Goal: Contribute content

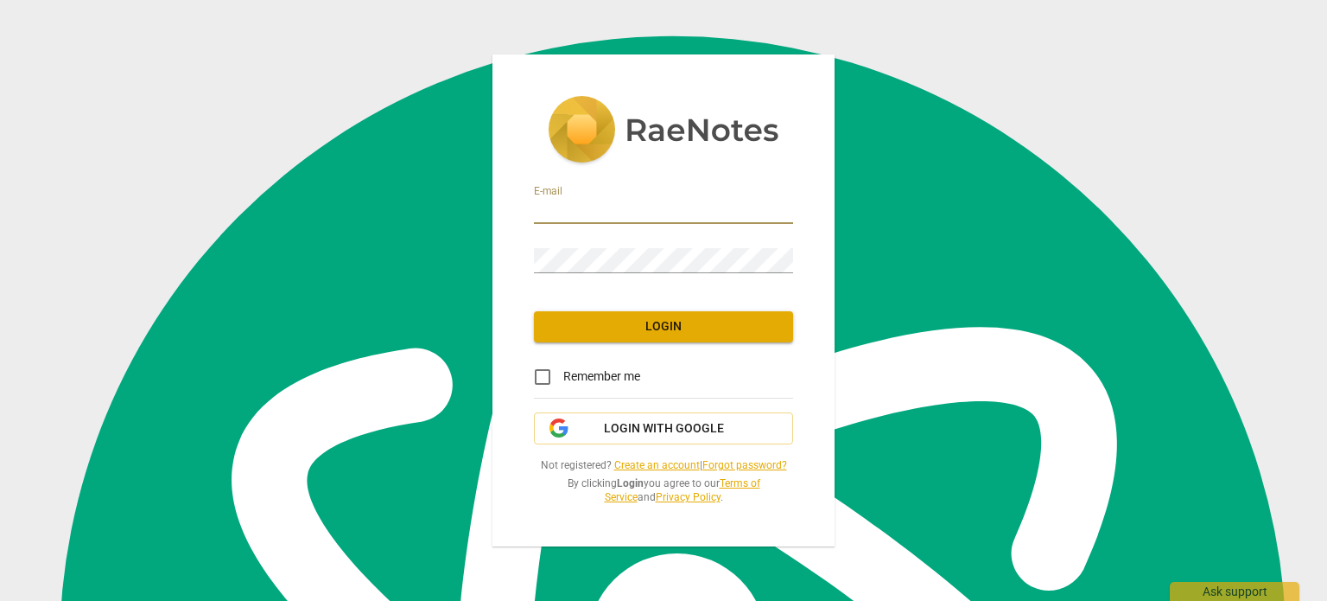
scroll to position [1592, 0]
click at [606, 203] on input "email" at bounding box center [663, 211] width 259 height 25
type input "[EMAIL_ADDRESS][DOMAIN_NAME]"
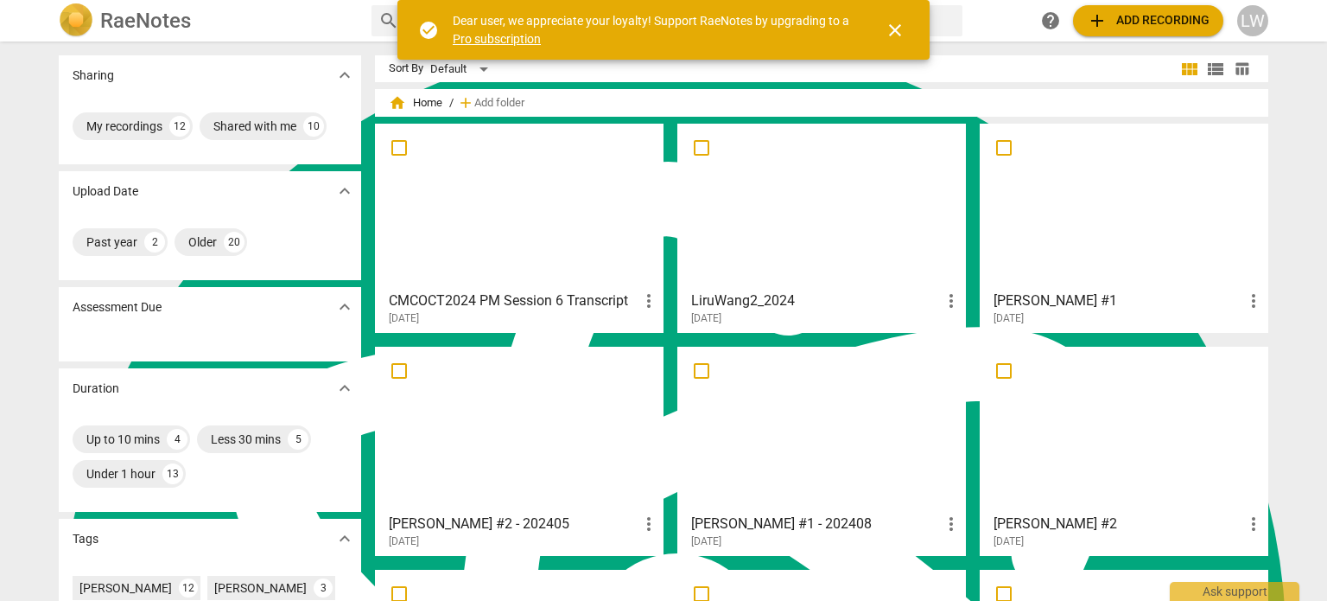
click at [1263, 22] on div "LW" at bounding box center [1252, 20] width 31 height 31
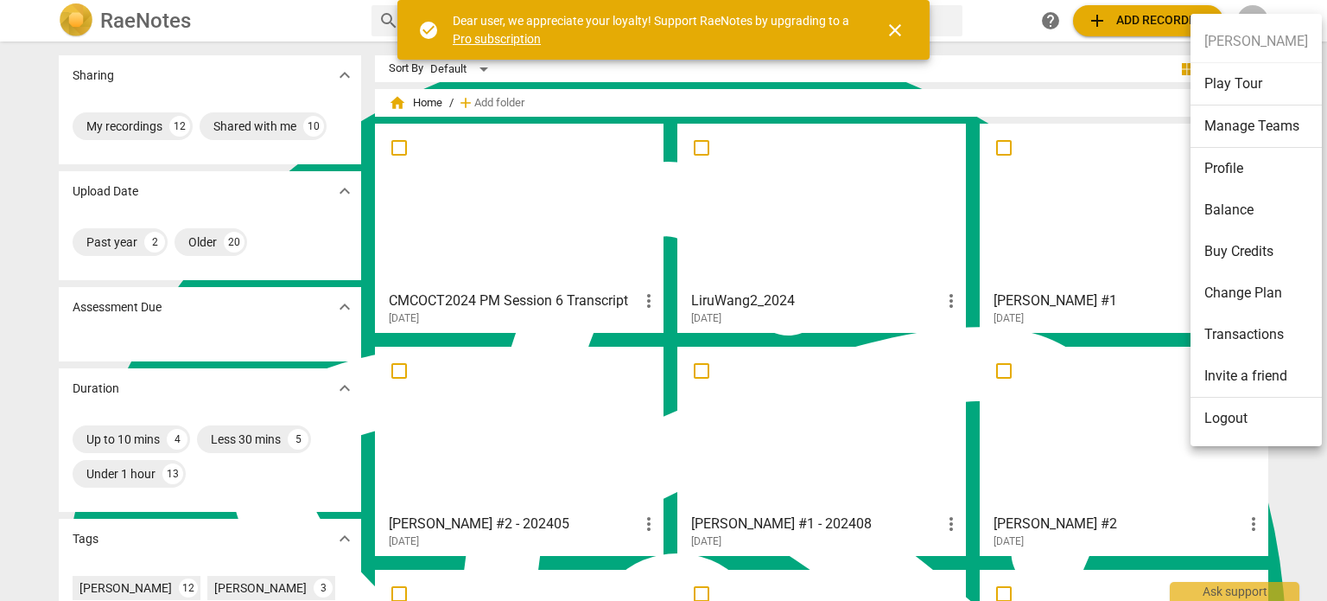
click at [1248, 205] on li "Balance" at bounding box center [1256, 209] width 131 height 41
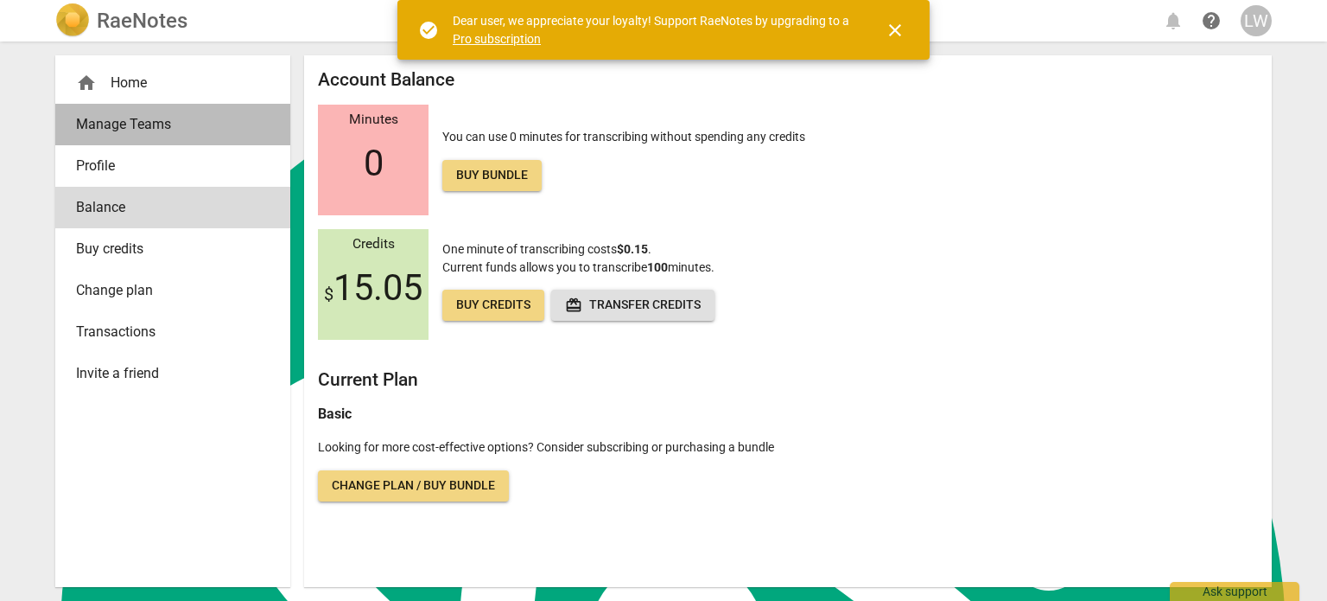
click at [156, 124] on span "Manage Teams" at bounding box center [166, 124] width 180 height 21
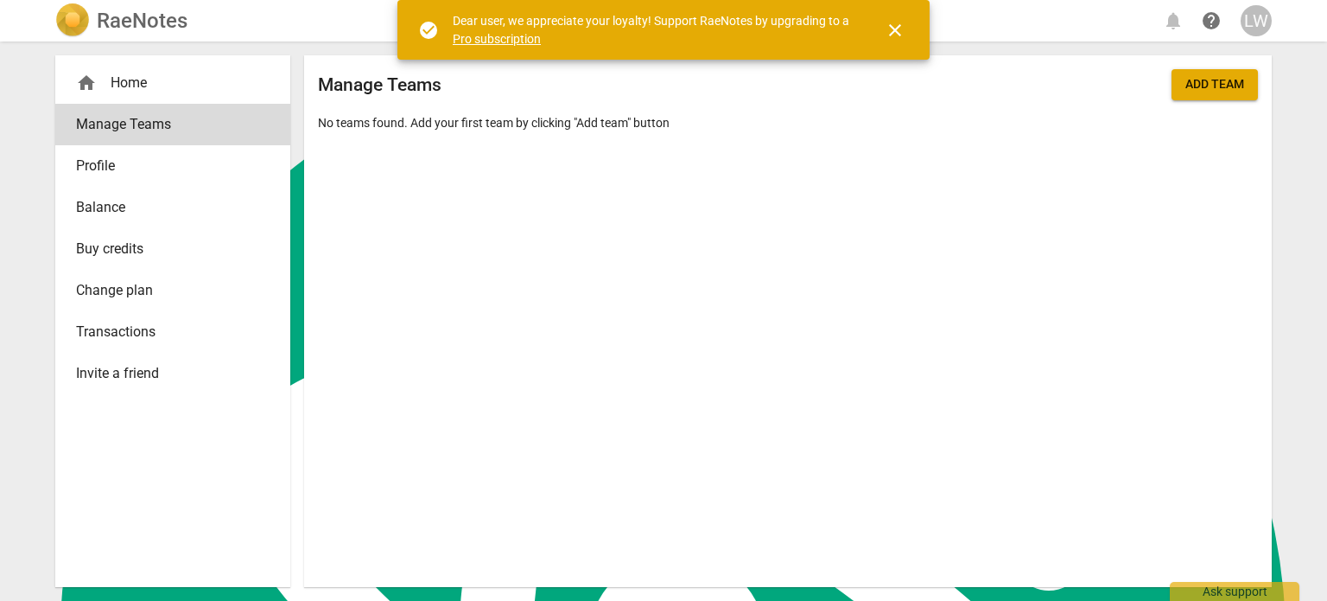
click at [137, 238] on link "Buy credits" at bounding box center [172, 248] width 235 height 41
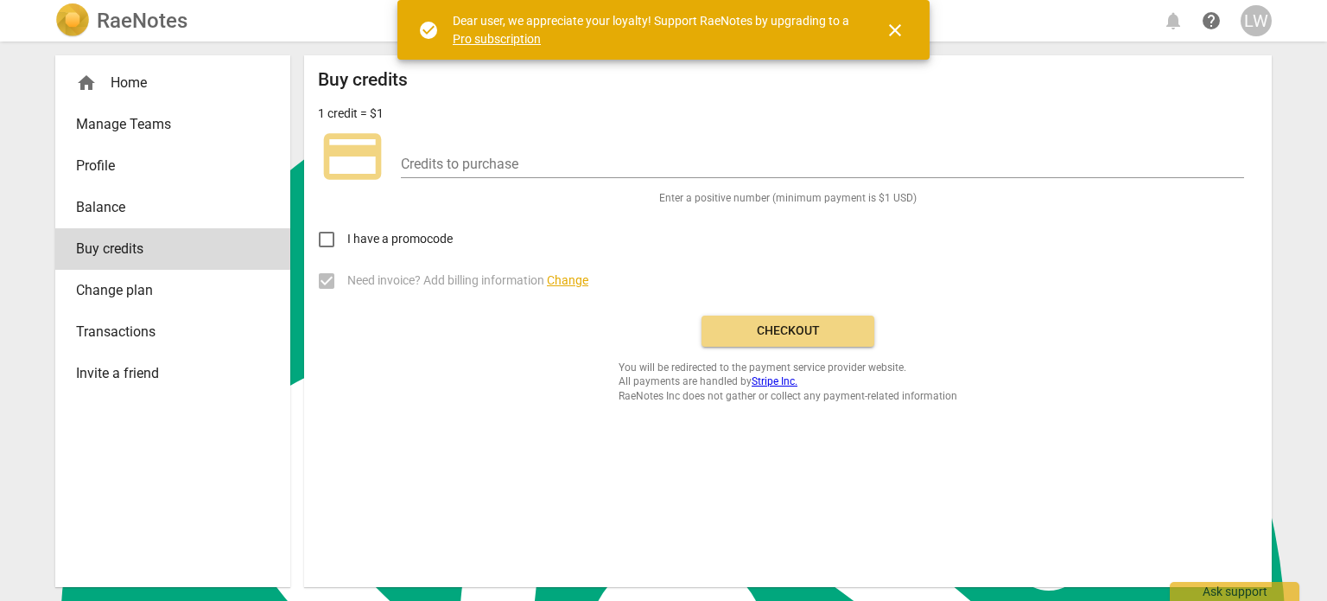
click at [137, 289] on span "Change plan" at bounding box center [166, 290] width 180 height 21
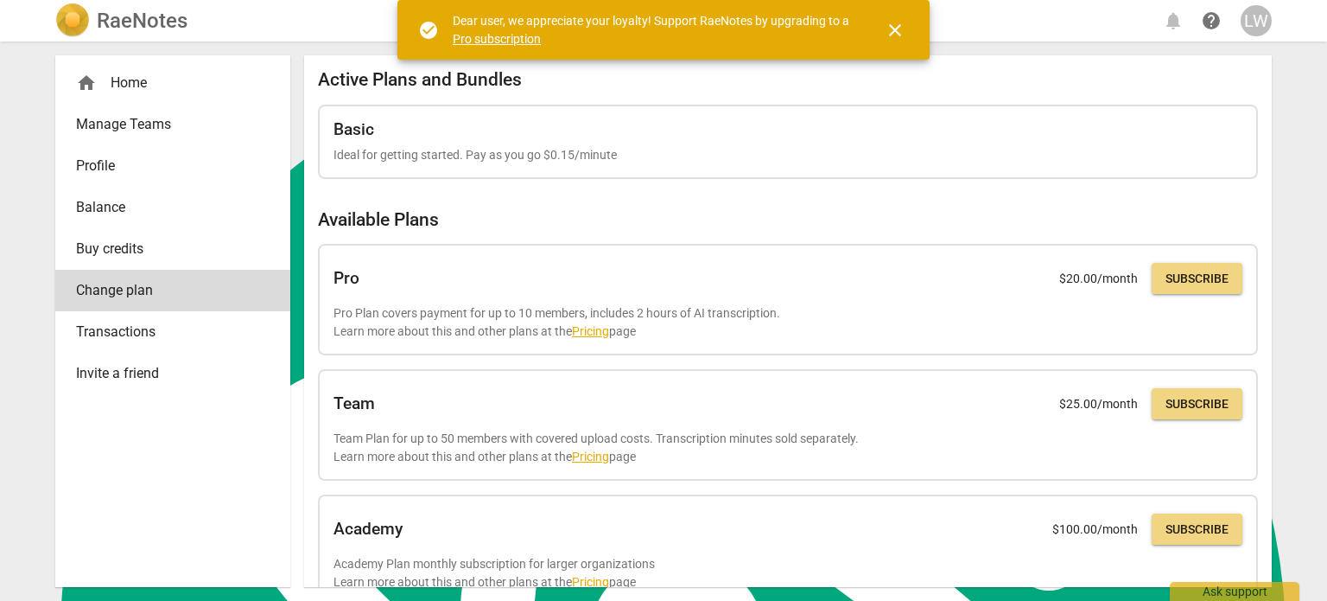
click at [898, 29] on span "close" at bounding box center [895, 30] width 21 height 21
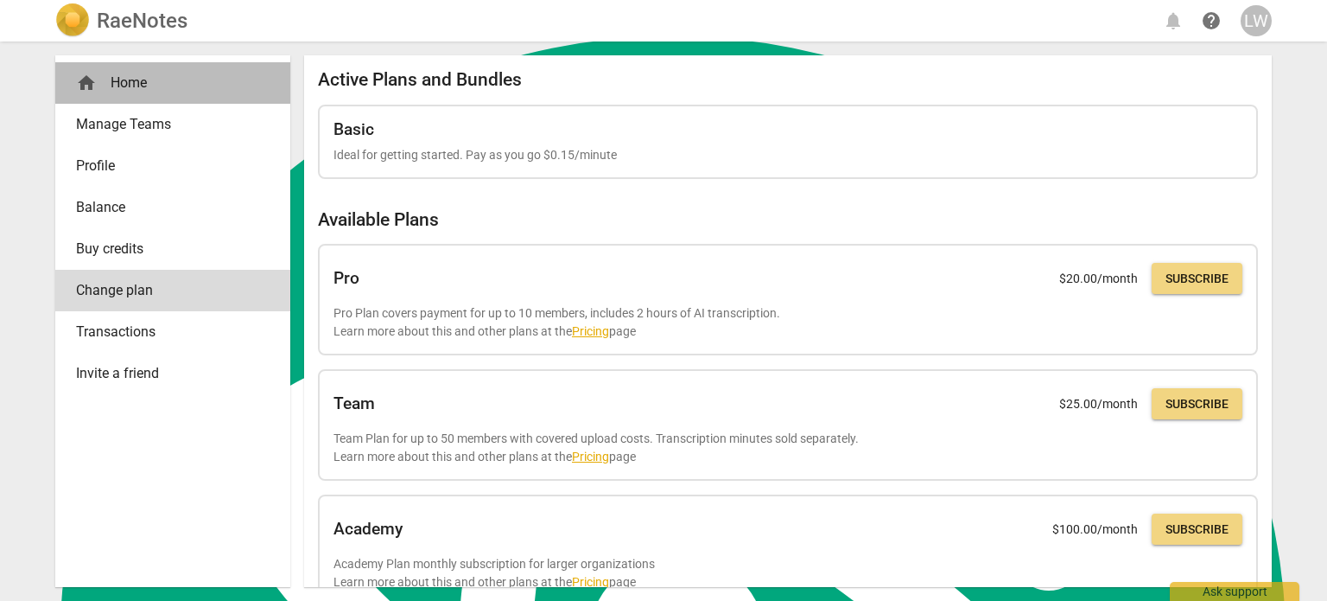
click at [138, 75] on div "home Home" at bounding box center [166, 83] width 180 height 21
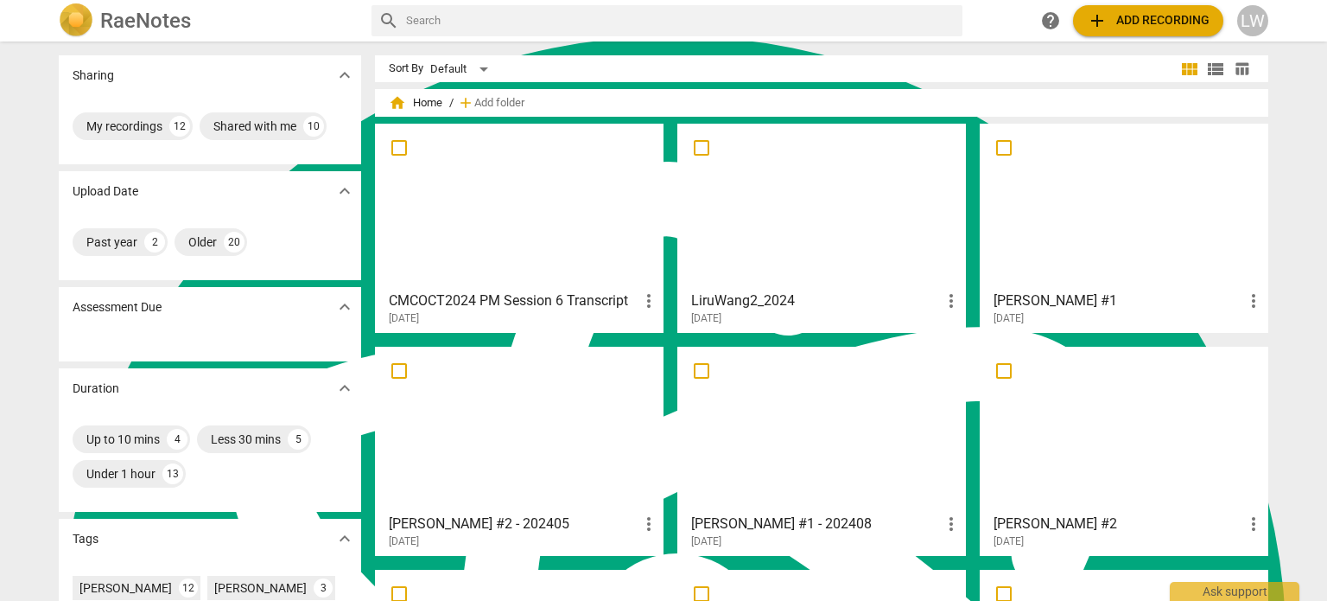
click at [1143, 23] on span "add Add recording" at bounding box center [1148, 20] width 123 height 21
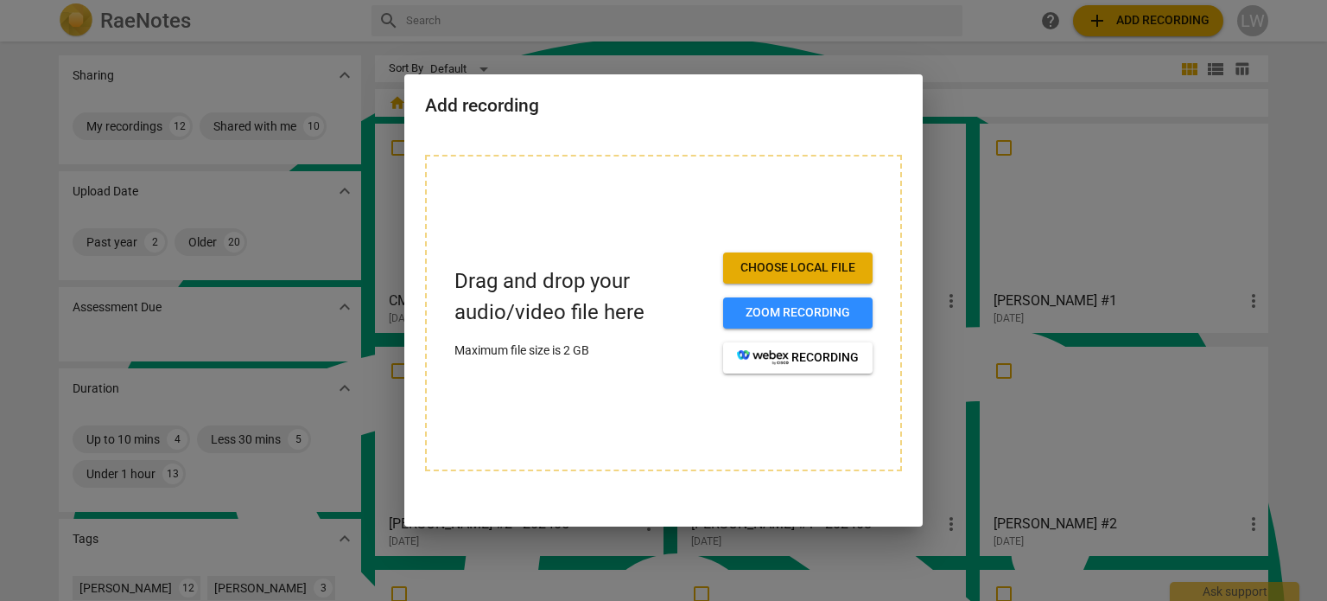
click at [818, 263] on span "Choose local file" at bounding box center [798, 267] width 122 height 17
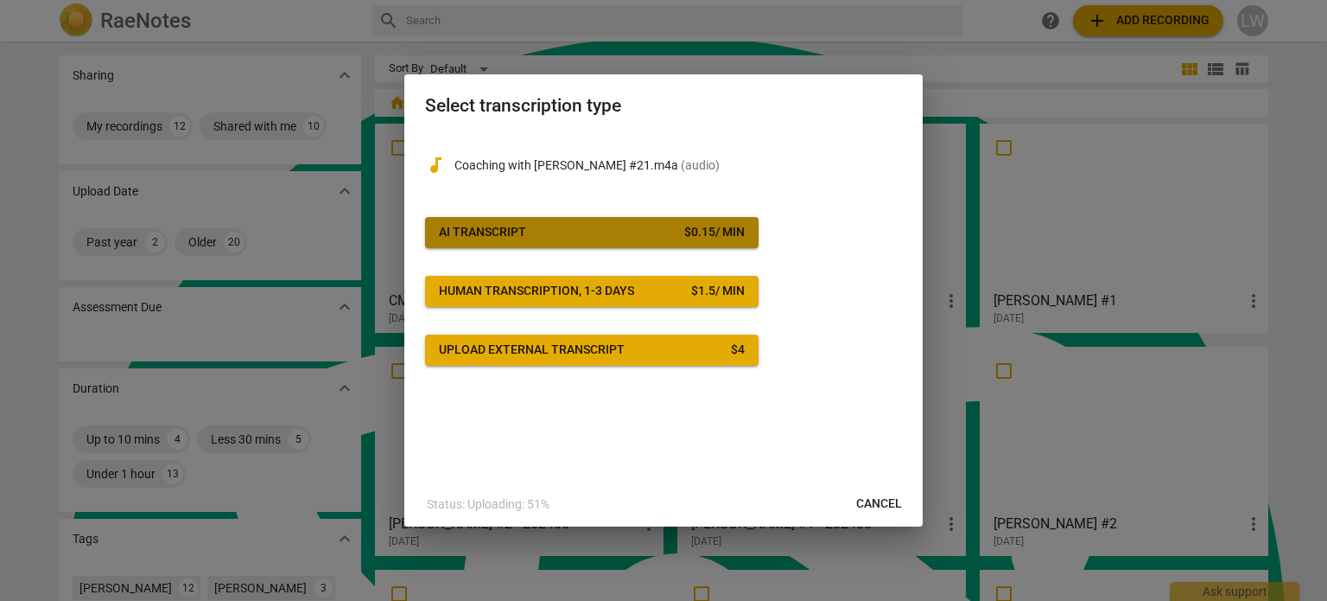
click at [581, 234] on span "AI Transcript $ 0.15 / min" at bounding box center [592, 232] width 306 height 17
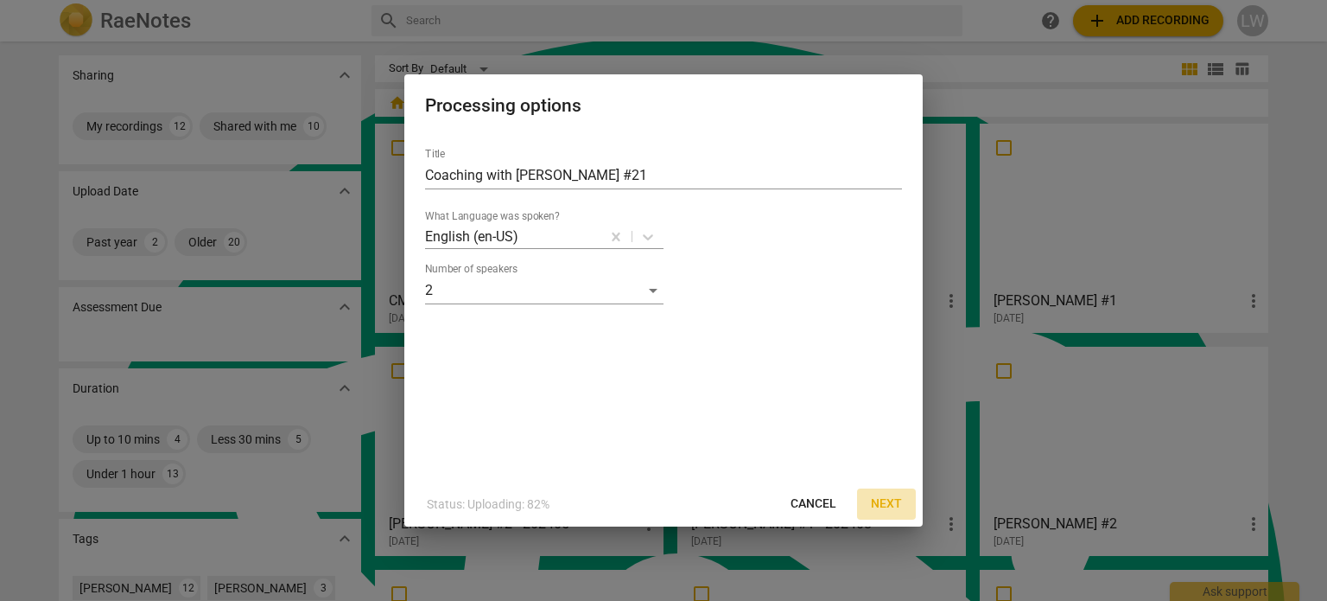
click at [881, 497] on span "Next" at bounding box center [886, 503] width 31 height 17
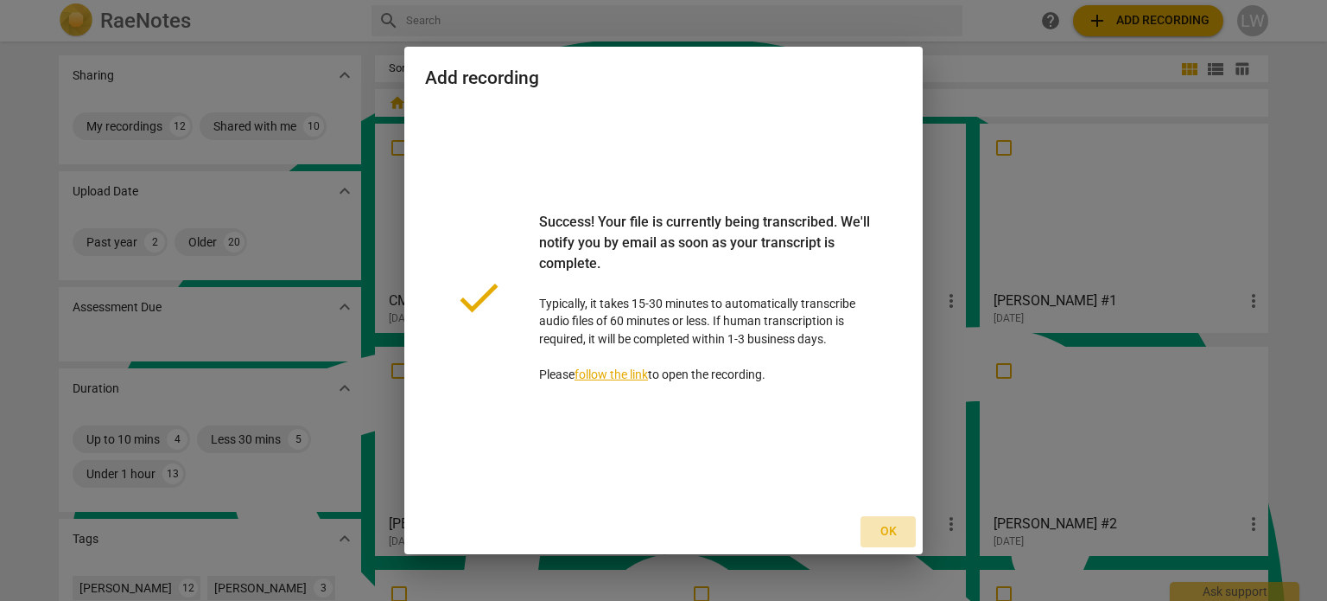
click at [888, 533] on span "Ok" at bounding box center [888, 531] width 28 height 17
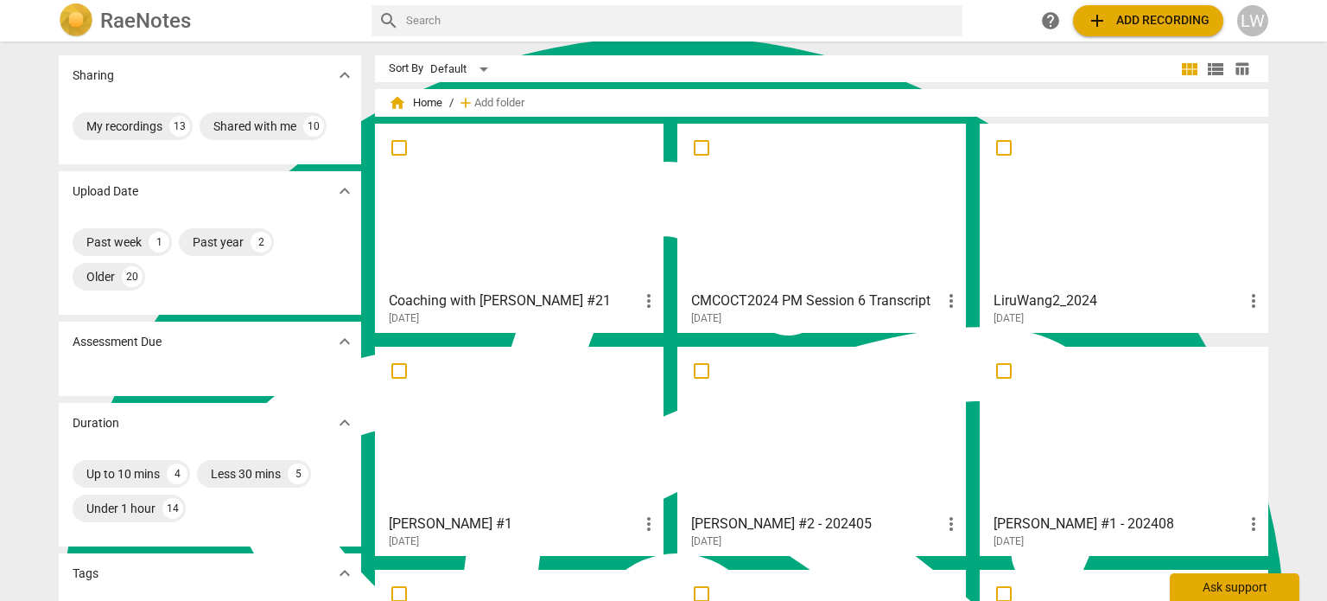
click at [1233, 590] on div "Ask support" at bounding box center [1235, 587] width 130 height 28
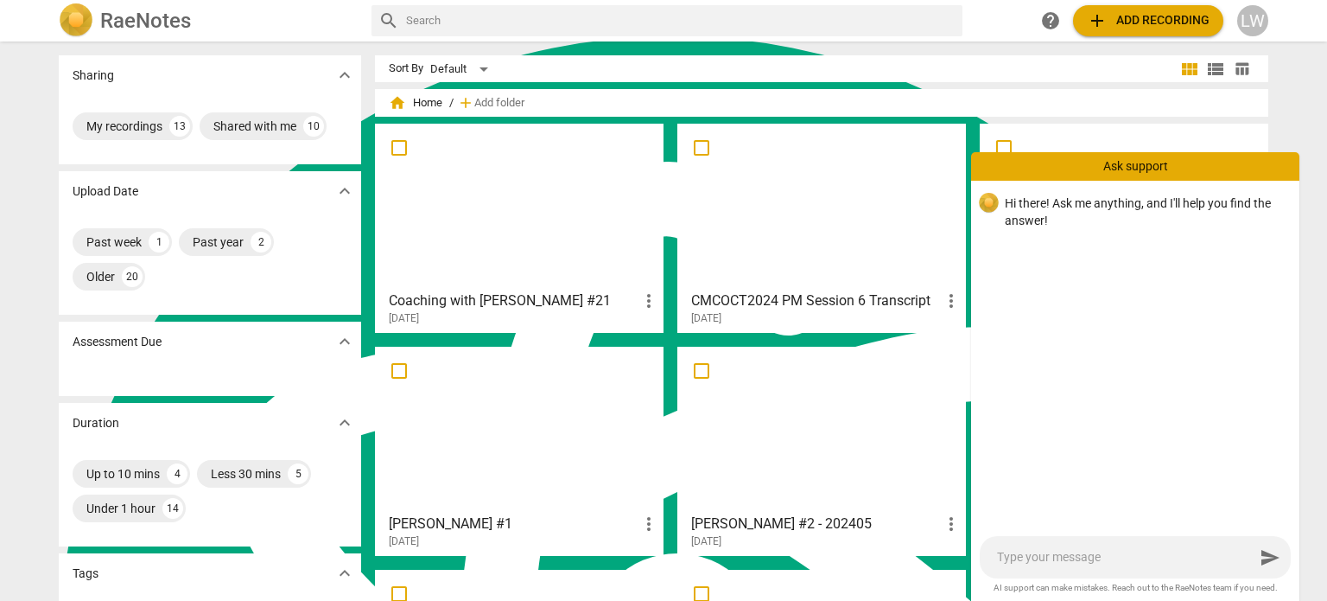
click at [1046, 563] on textarea at bounding box center [1125, 557] width 257 height 16
type textarea "c"
type textarea "ca"
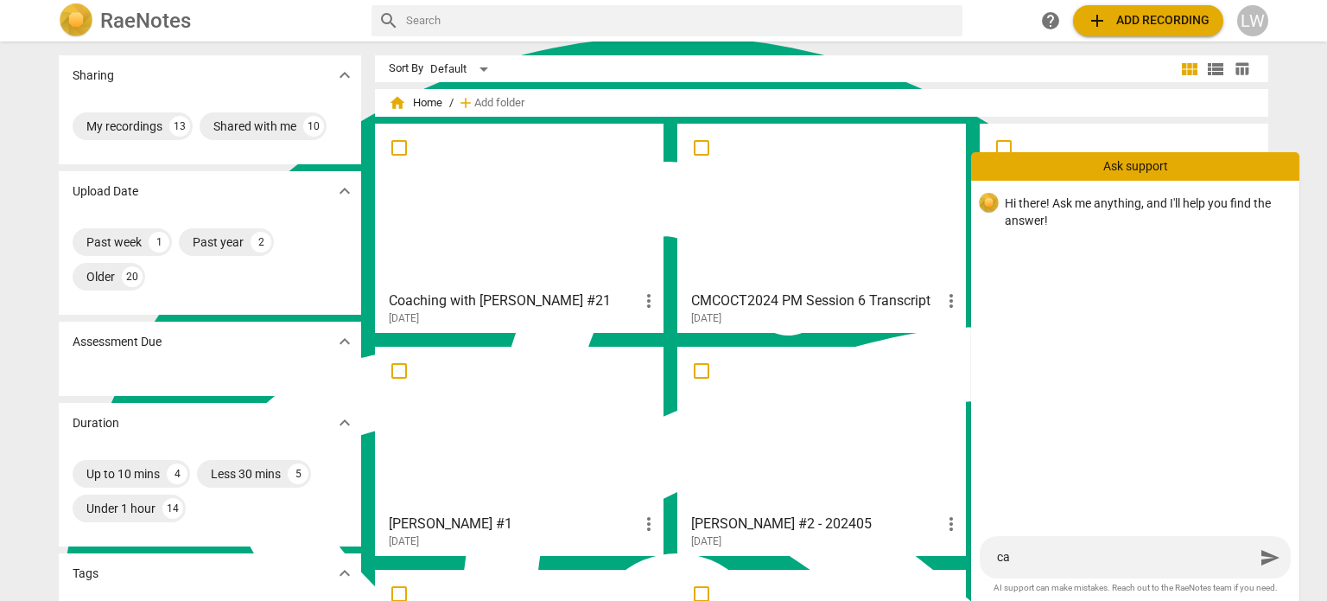
type textarea "can"
type textarea "can I"
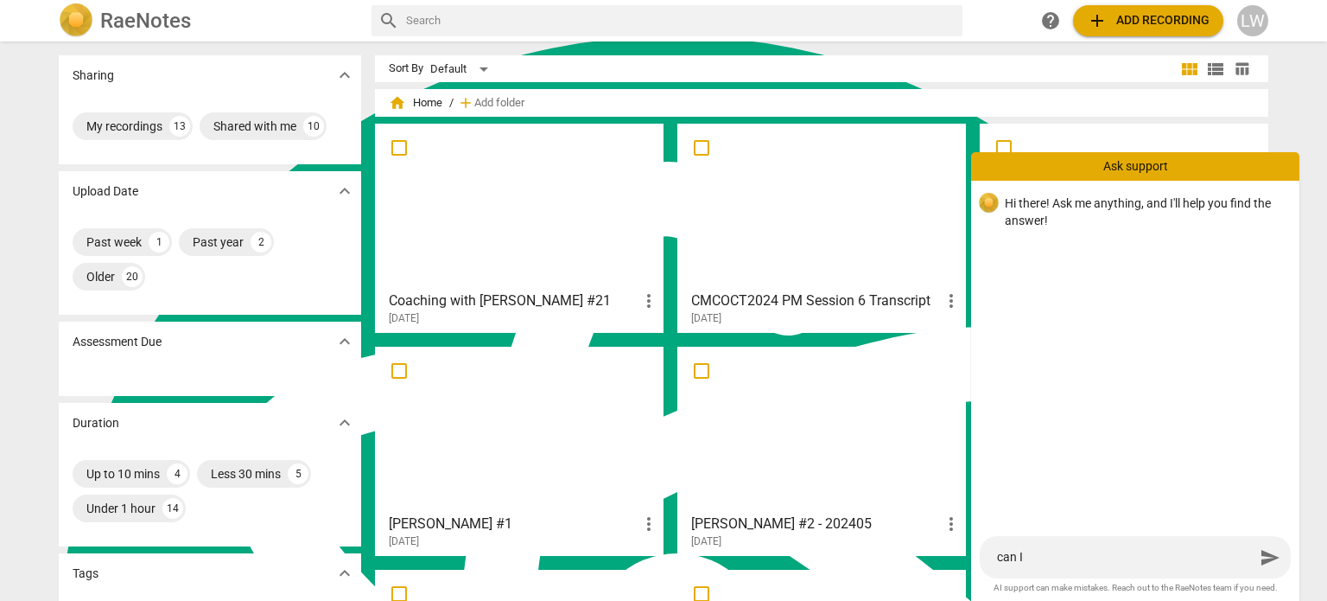
type textarea "can I"
type textarea "can I s"
type textarea "can I st"
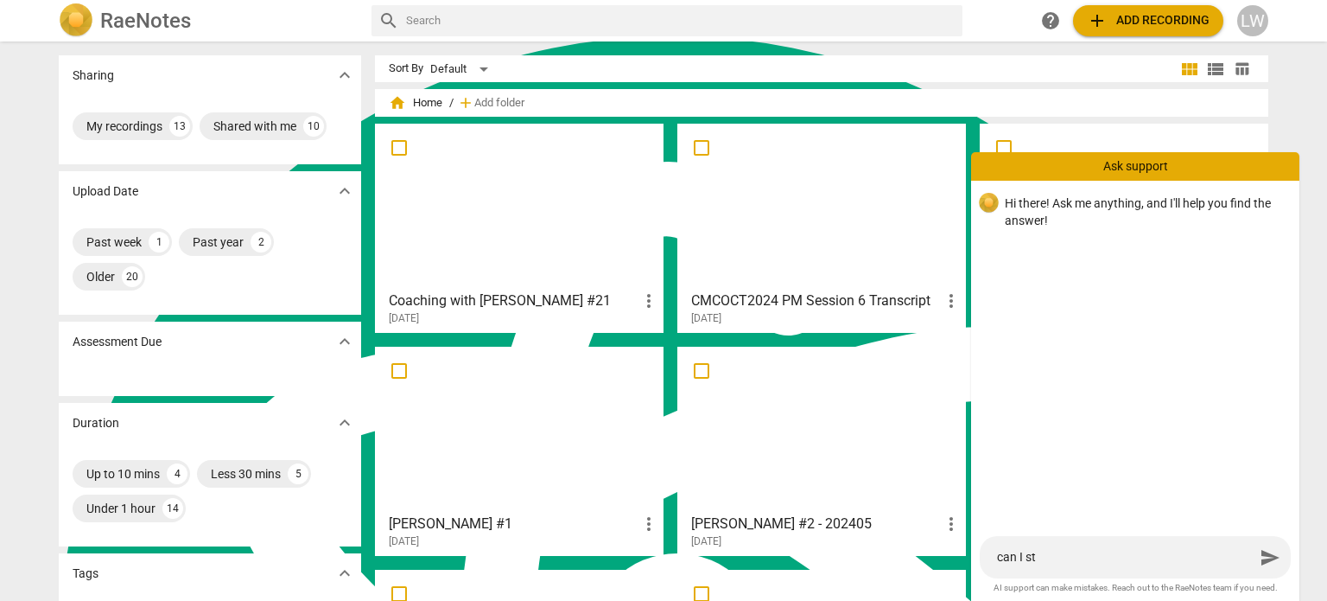
type textarea "can I sto"
type textarea "can I stop"
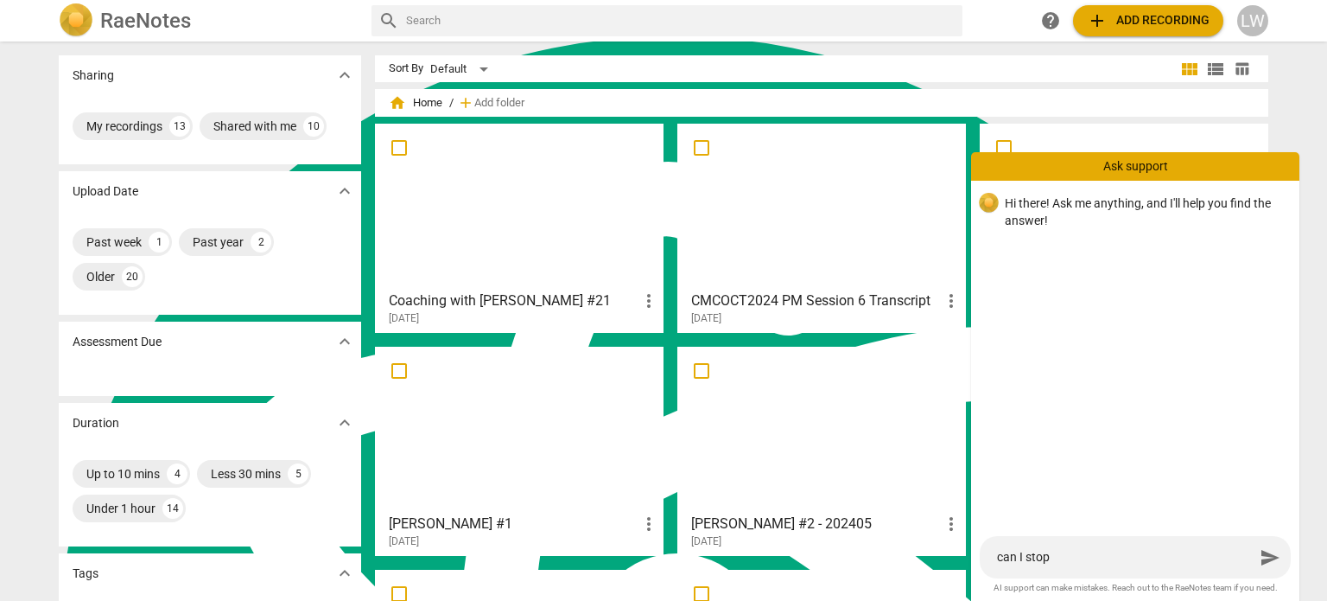
type textarea "can I stop"
type textarea "can I stop t"
type textarea "can I stop th"
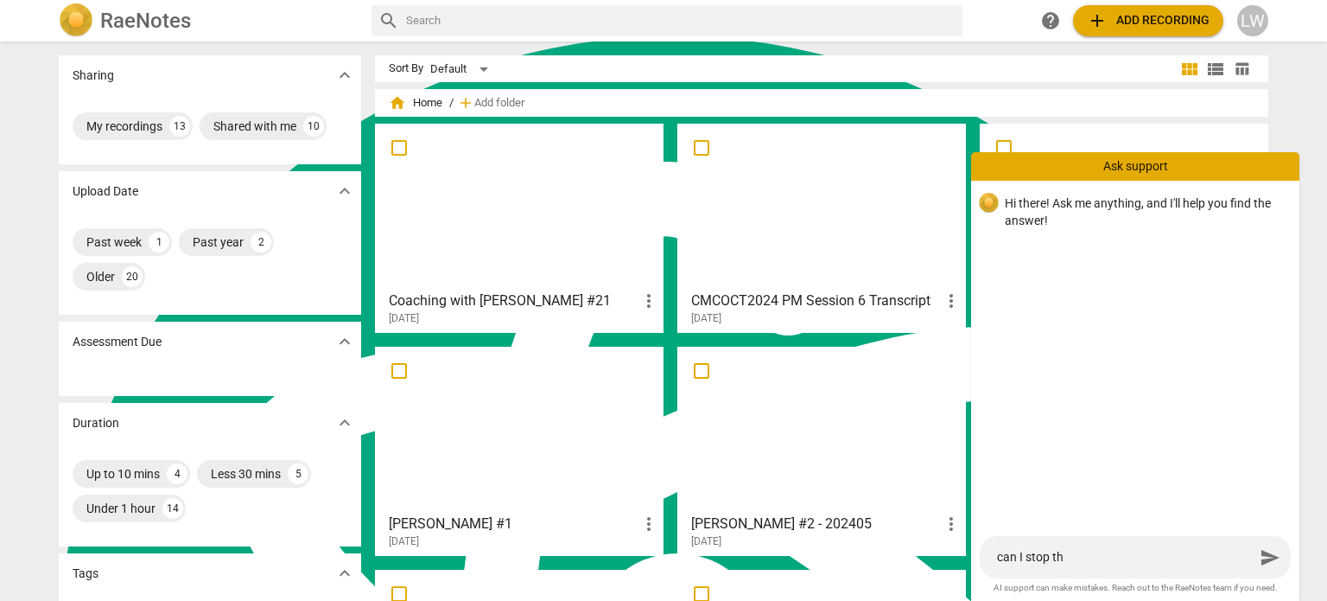
type textarea "can I stop the"
type textarea "can I stop the t"
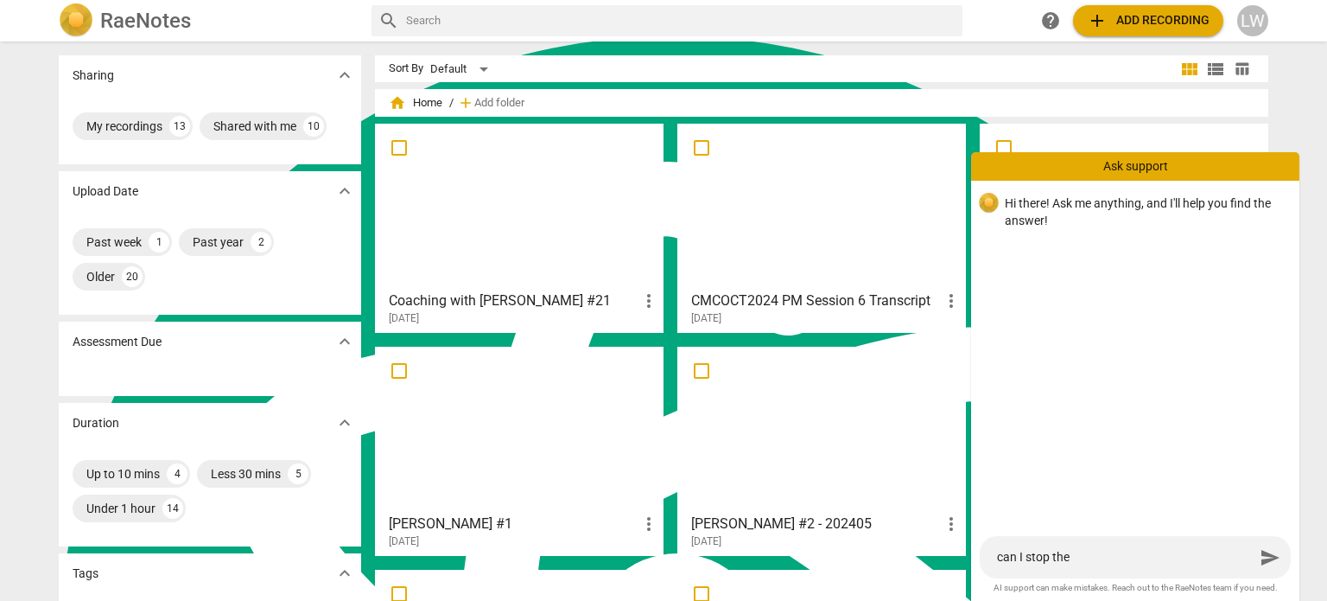
type textarea "can I stop the t"
type textarea "can I stop the tr"
type textarea "can I stop the tra"
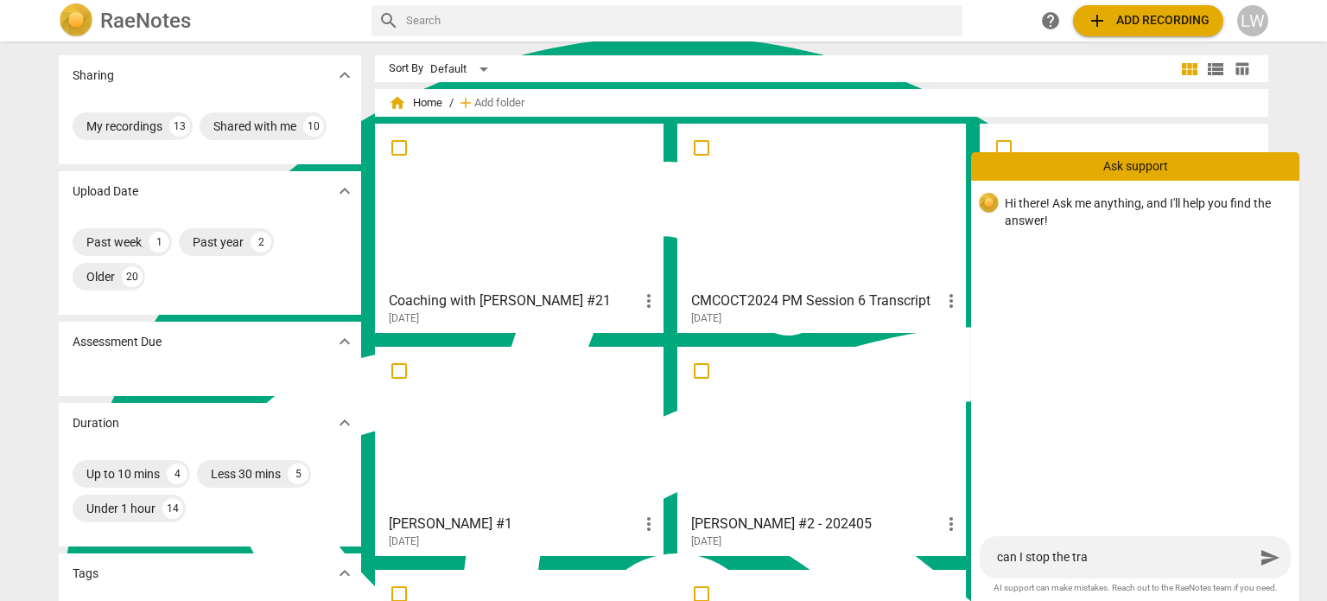
type textarea "can I stop the tran"
type textarea "can I stop the trans"
type textarea "can I stop the transc"
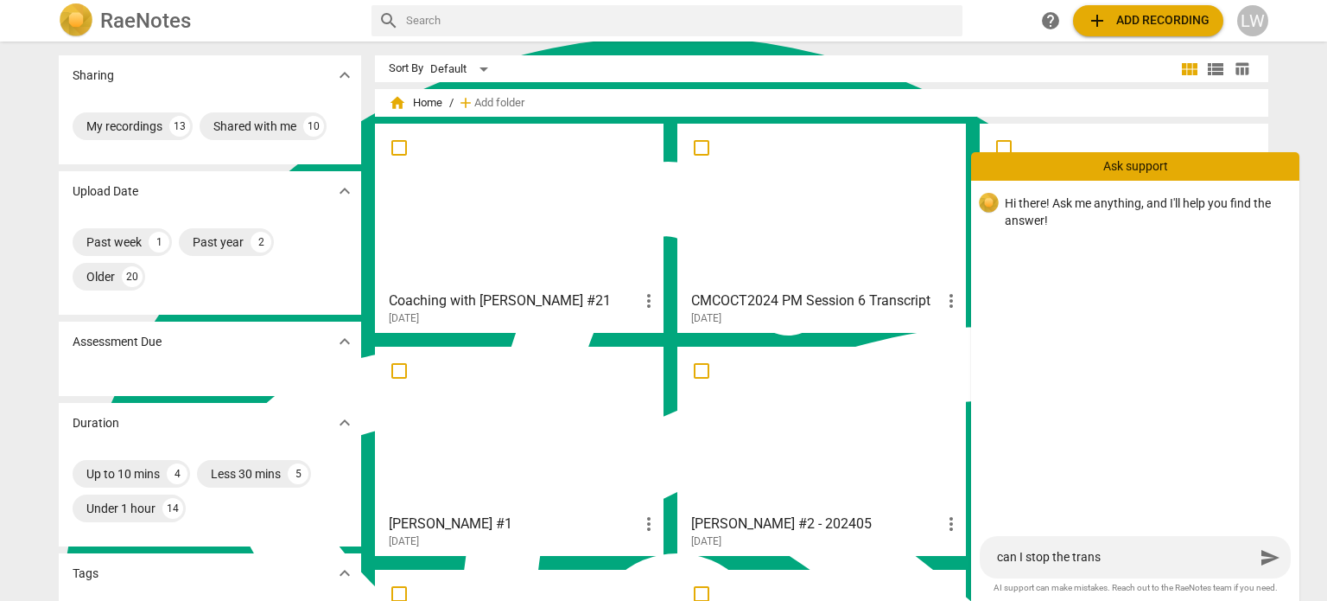
type textarea "can I stop the transc"
type textarea "can I stop the transci"
type textarea "can I stop the transcip"
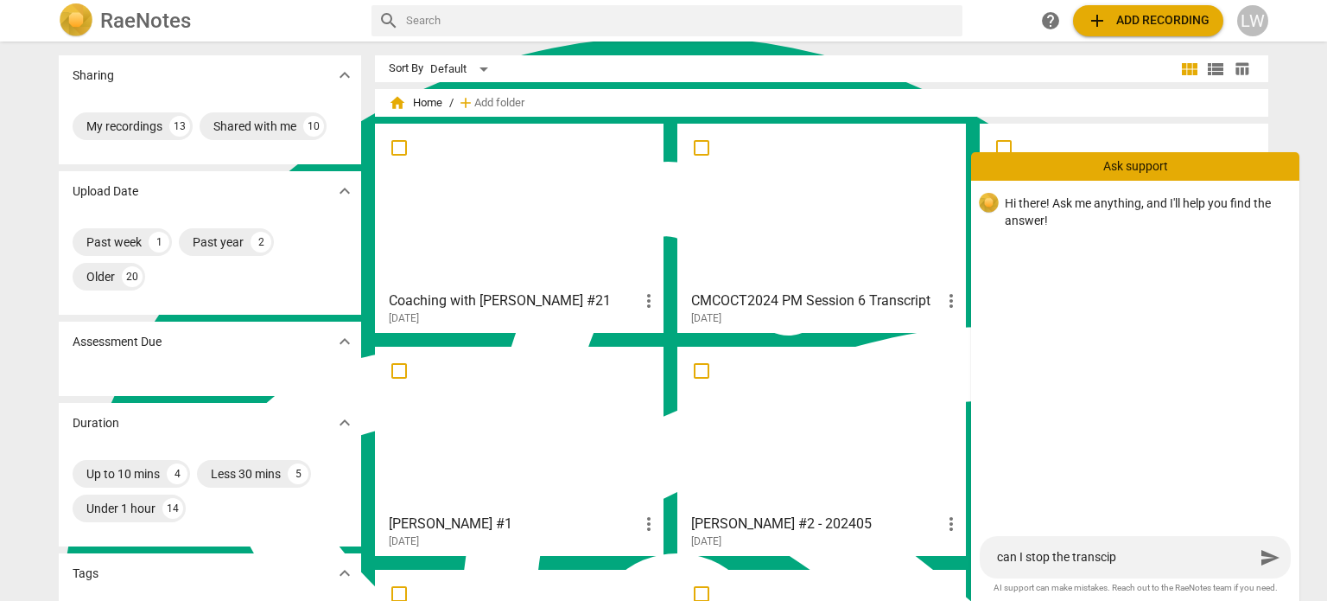
type textarea "can I stop the transcipt"
type textarea "can I stop the transcipt o"
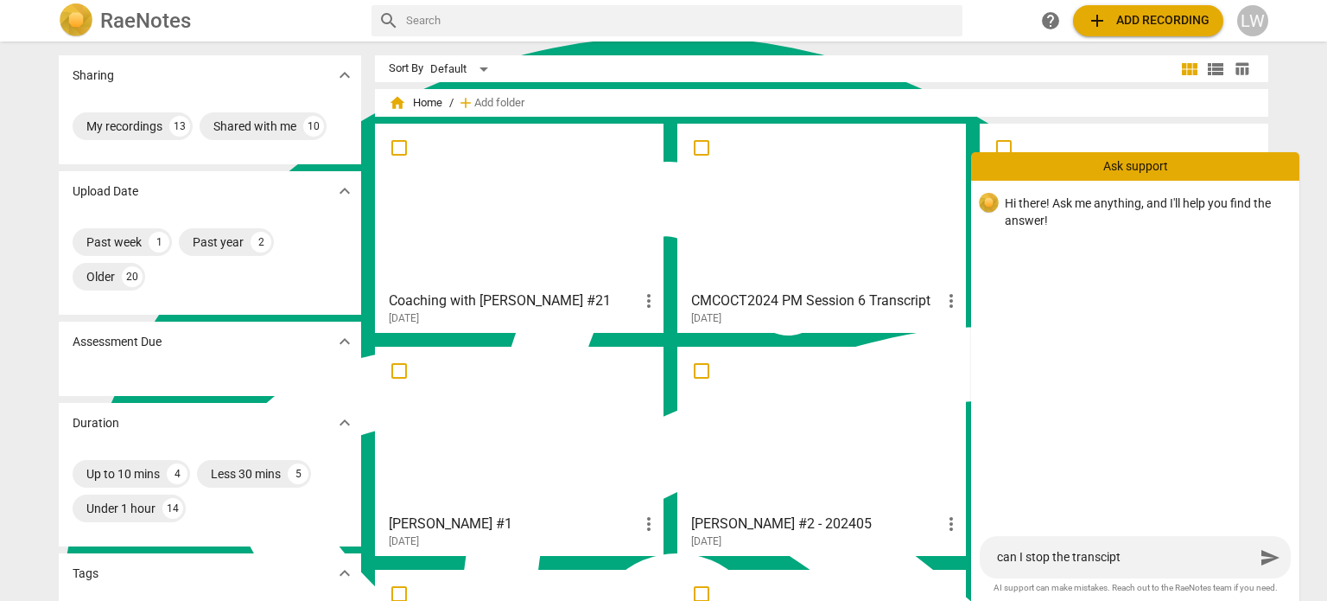
type textarea "can I stop the transcipt o"
type textarea "can I stop the transcipt"
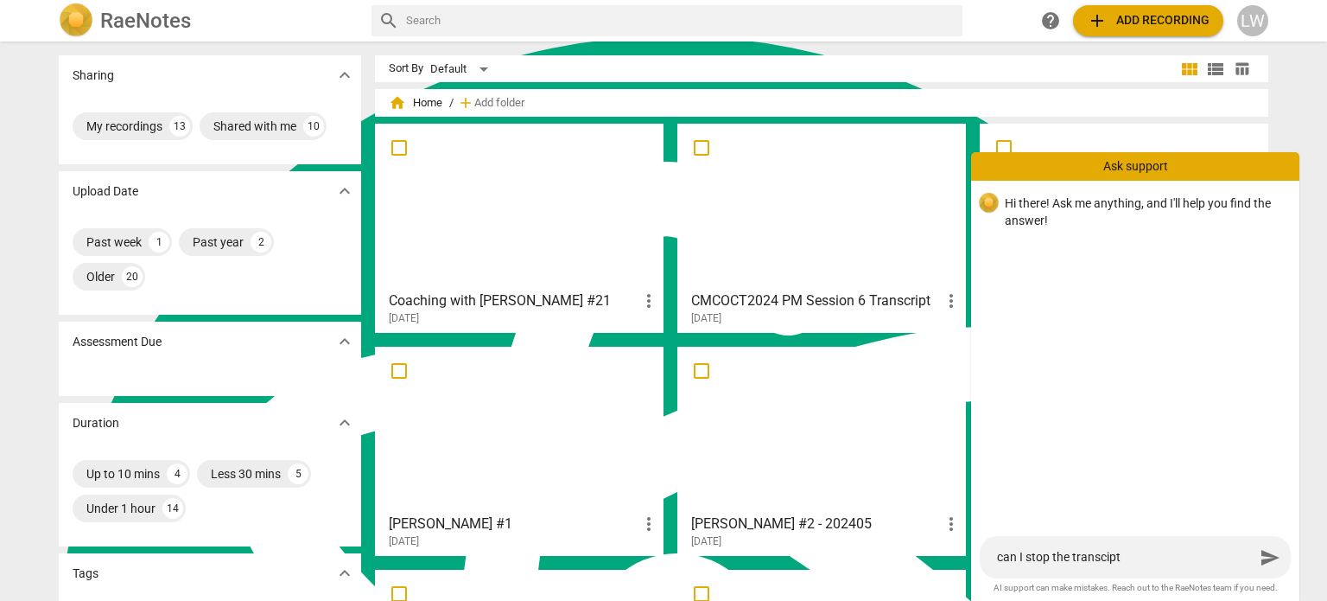
type textarea "can I stop the transcip"
type textarea "can I stop the transci"
type textarea "can I stop the transcip"
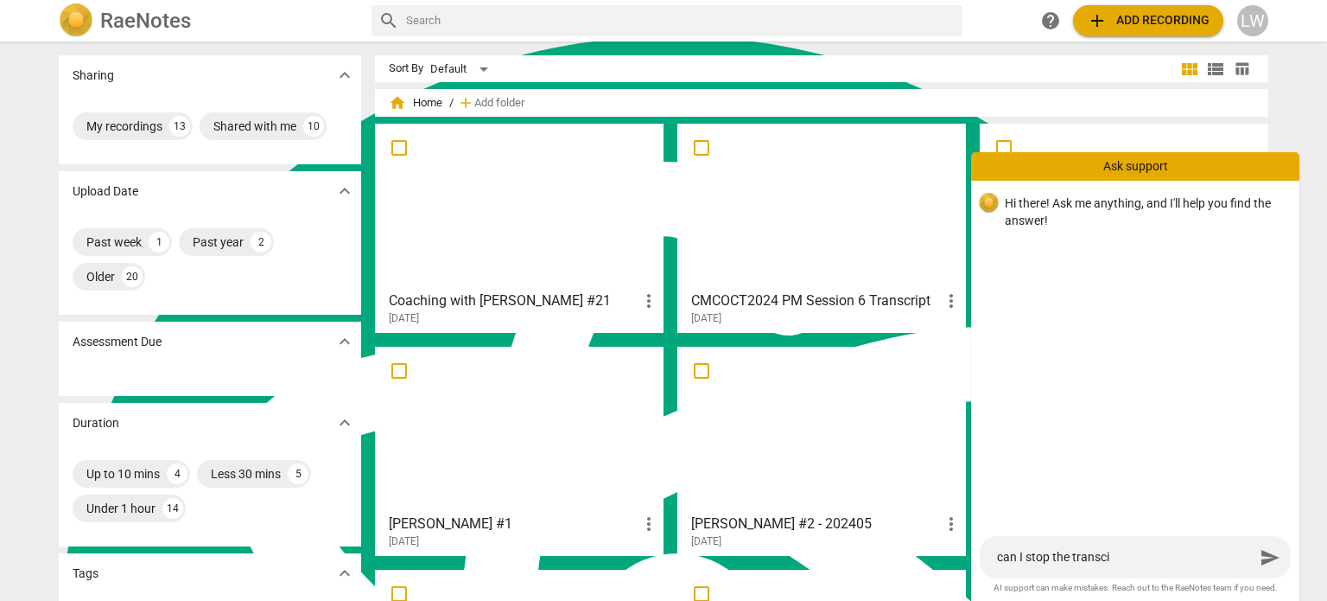
type textarea "can I stop the transcip"
type textarea "can I stop the transcipt"
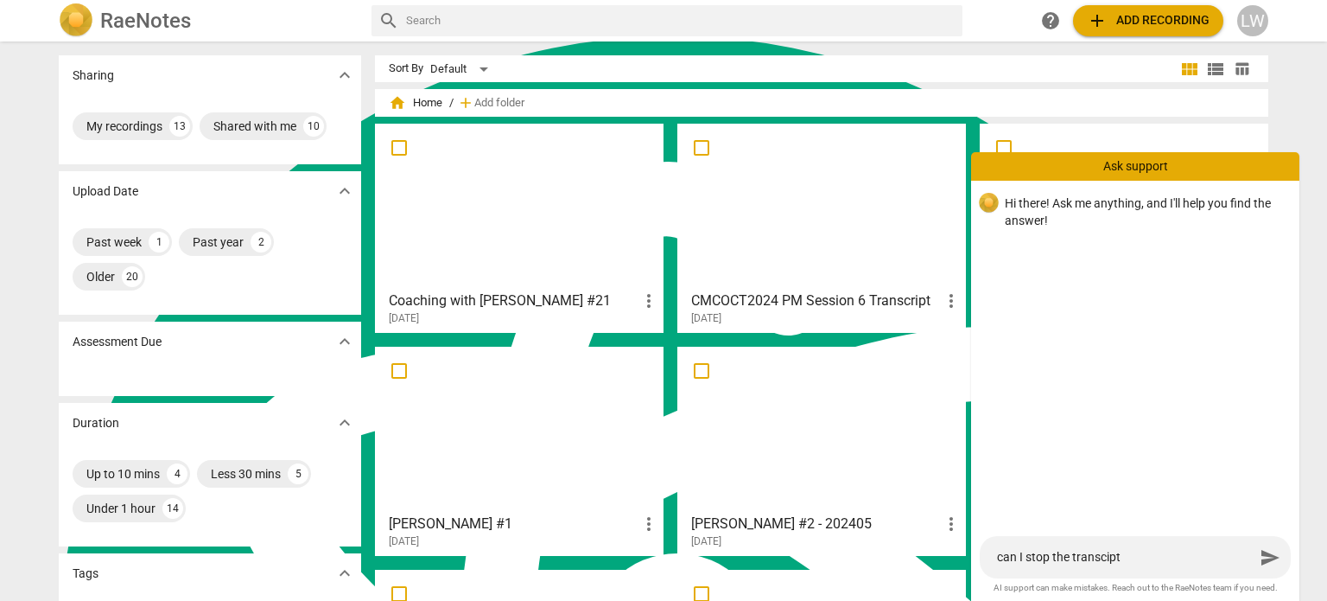
type textarea "can I stop the transcipt n"
type textarea "can I stop the transcipt no"
type textarea "can I stop the transcipt now"
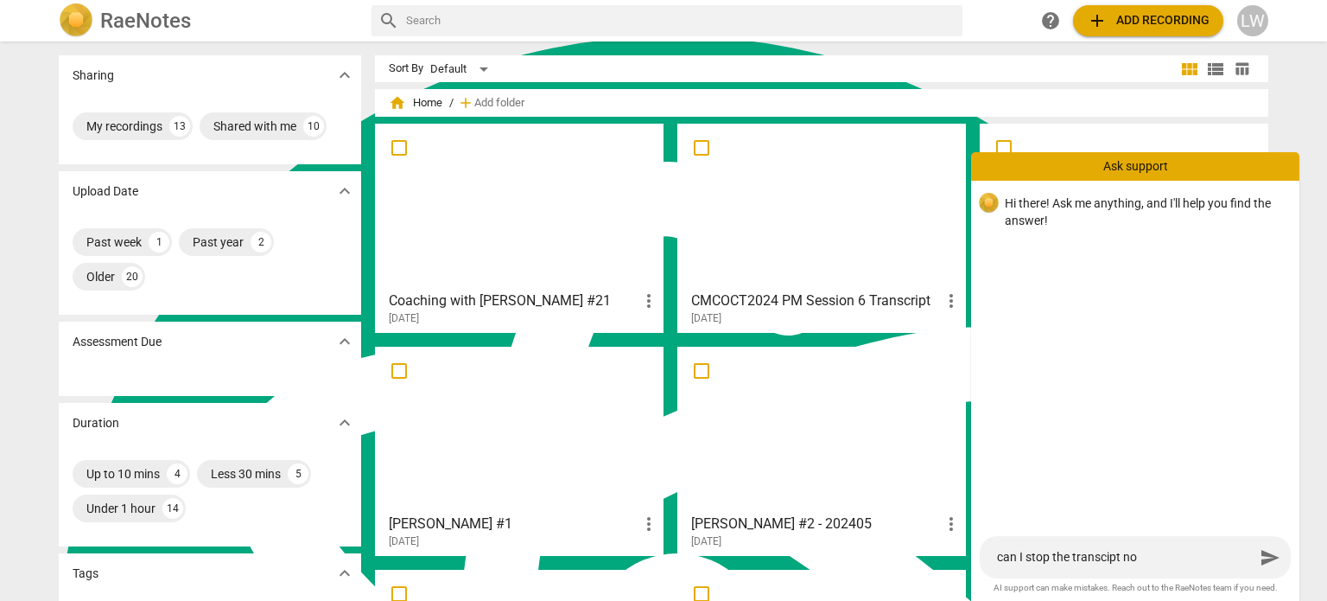
type textarea "can I stop the transcipt now"
type textarea "can I stop the transcipt now?"
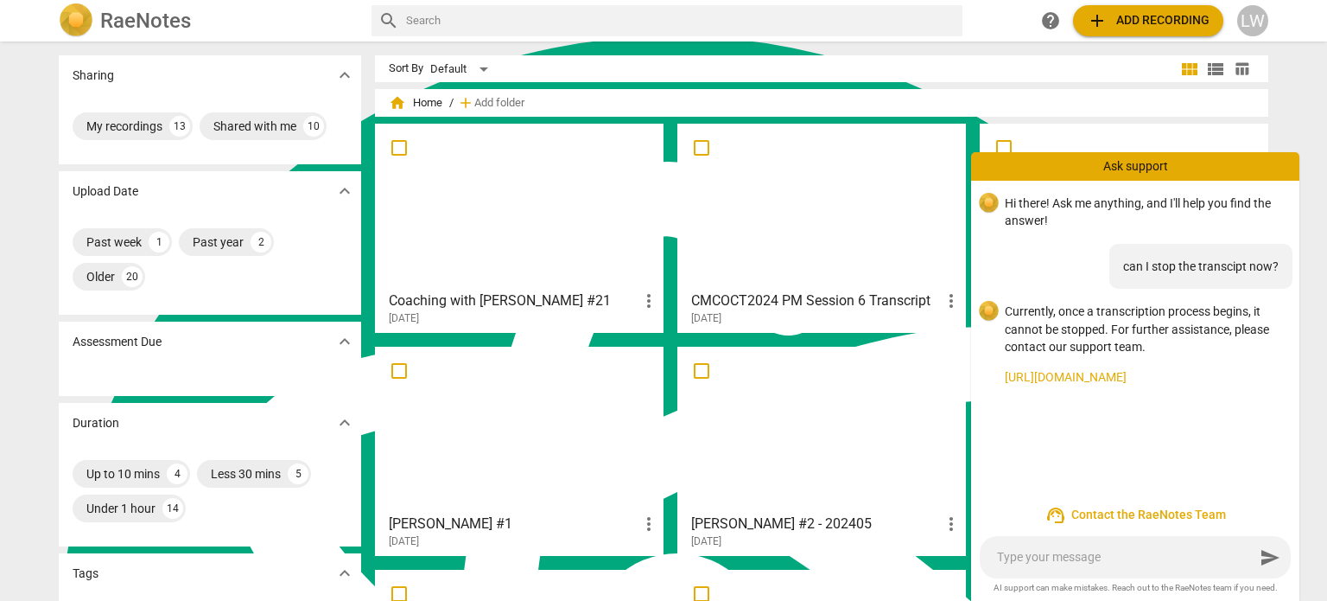
click at [708, 97] on div "home Home / add Add folder" at bounding box center [822, 103] width 866 height 28
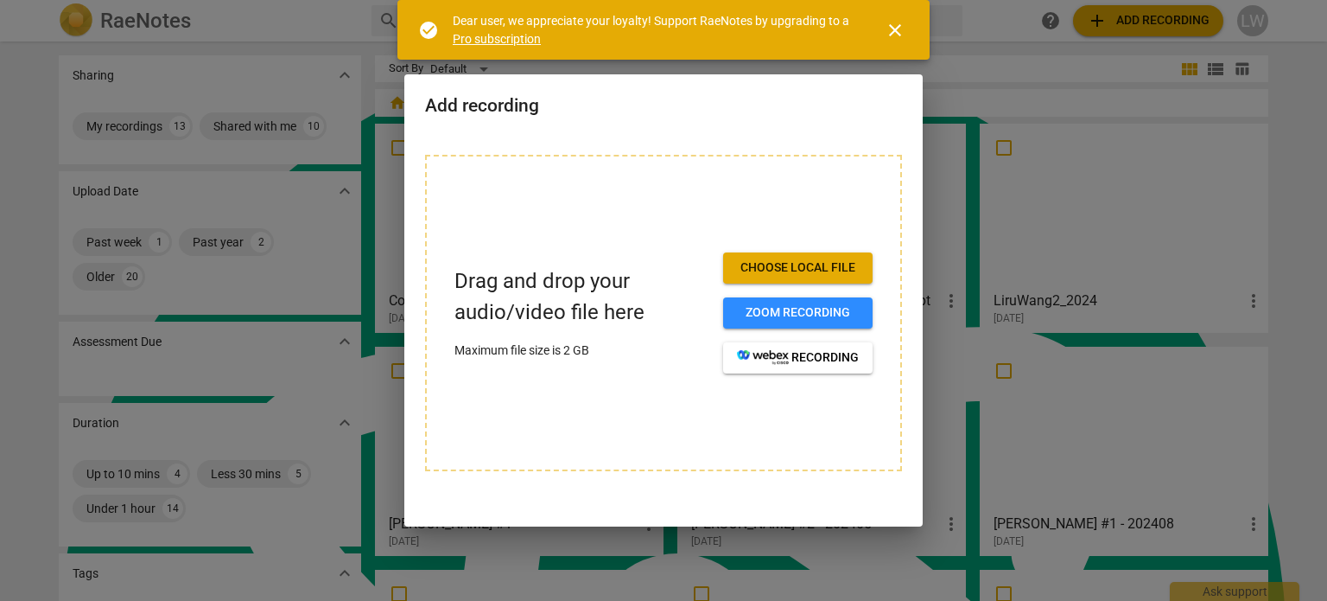
scroll to position [1592, 0]
click at [805, 264] on span "Choose local file" at bounding box center [798, 267] width 122 height 17
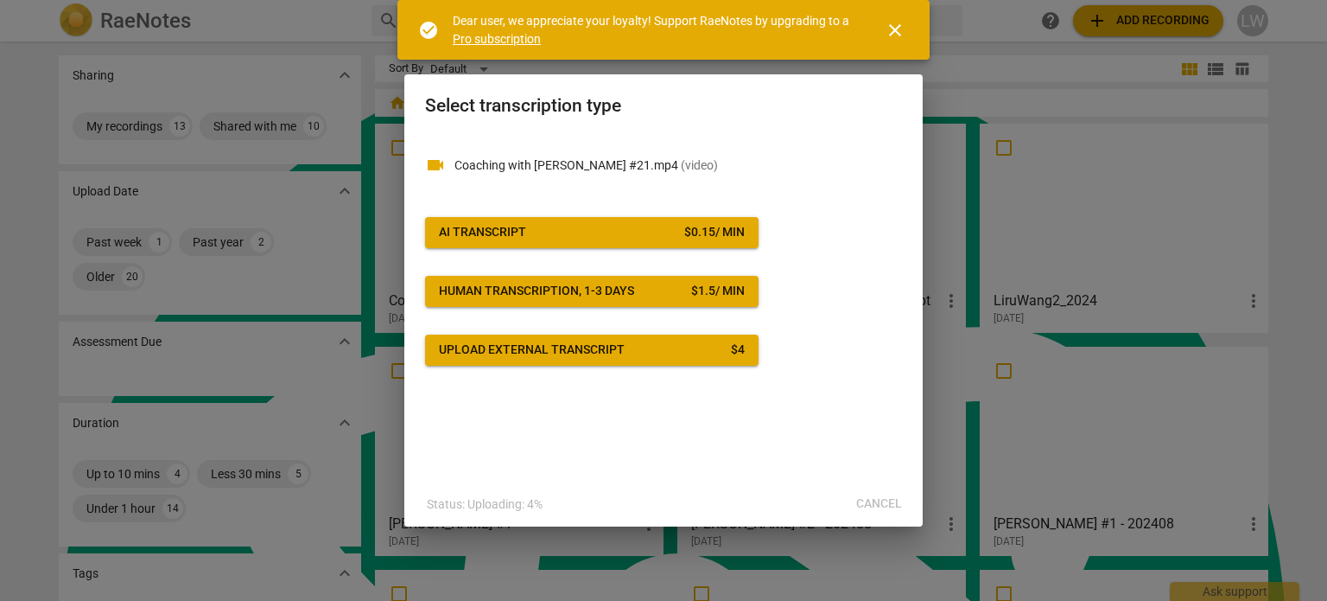
click at [896, 28] on span "close" at bounding box center [895, 30] width 21 height 21
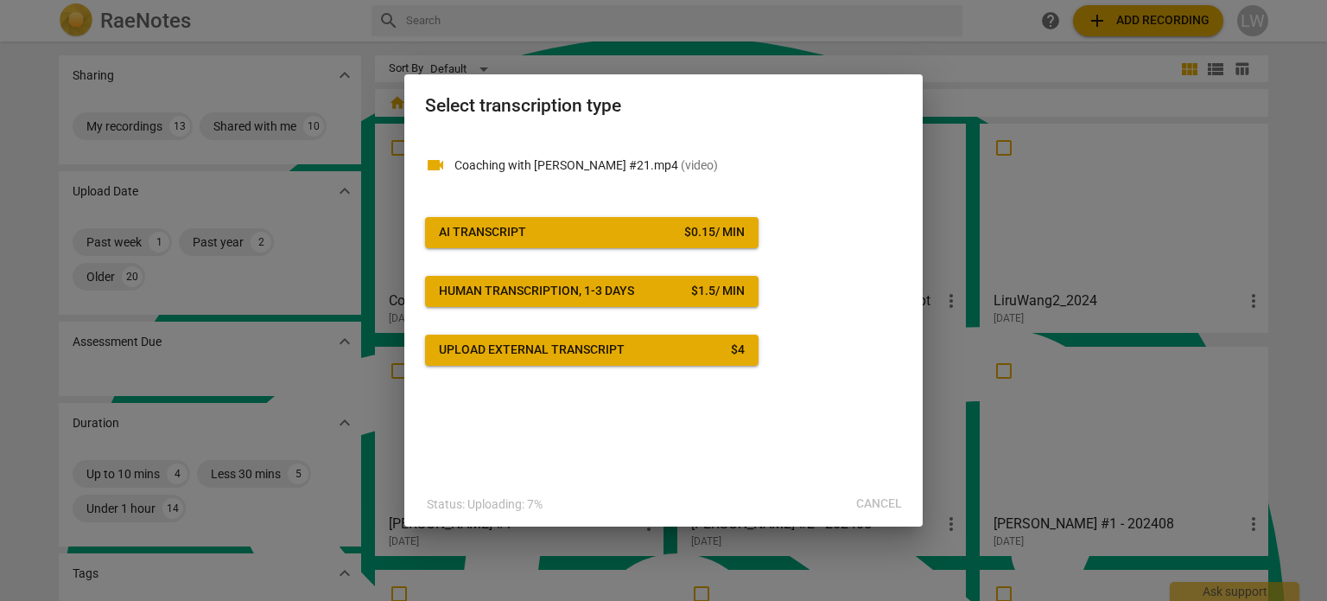
click at [875, 505] on div "Status: Uploading: 7% Cancel" at bounding box center [664, 503] width 512 height 31
click at [938, 61] on div at bounding box center [663, 300] width 1327 height 601
click at [960, 57] on div at bounding box center [663, 300] width 1327 height 601
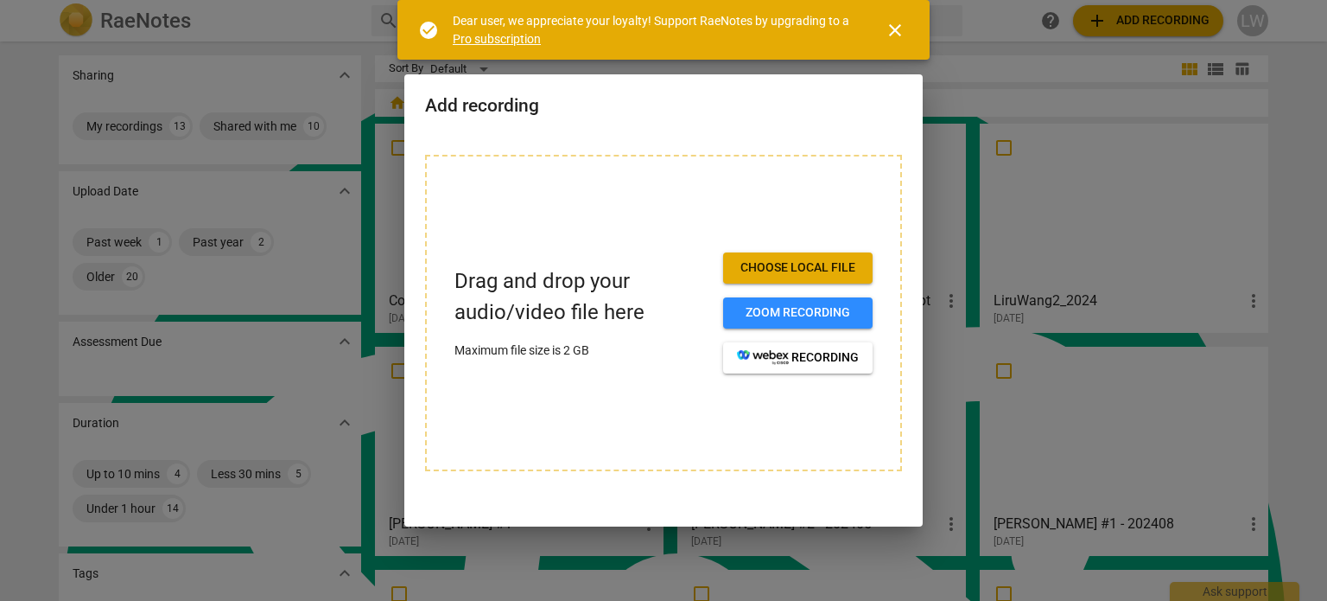
scroll to position [1592, 0]
click at [898, 34] on span "close" at bounding box center [895, 30] width 21 height 21
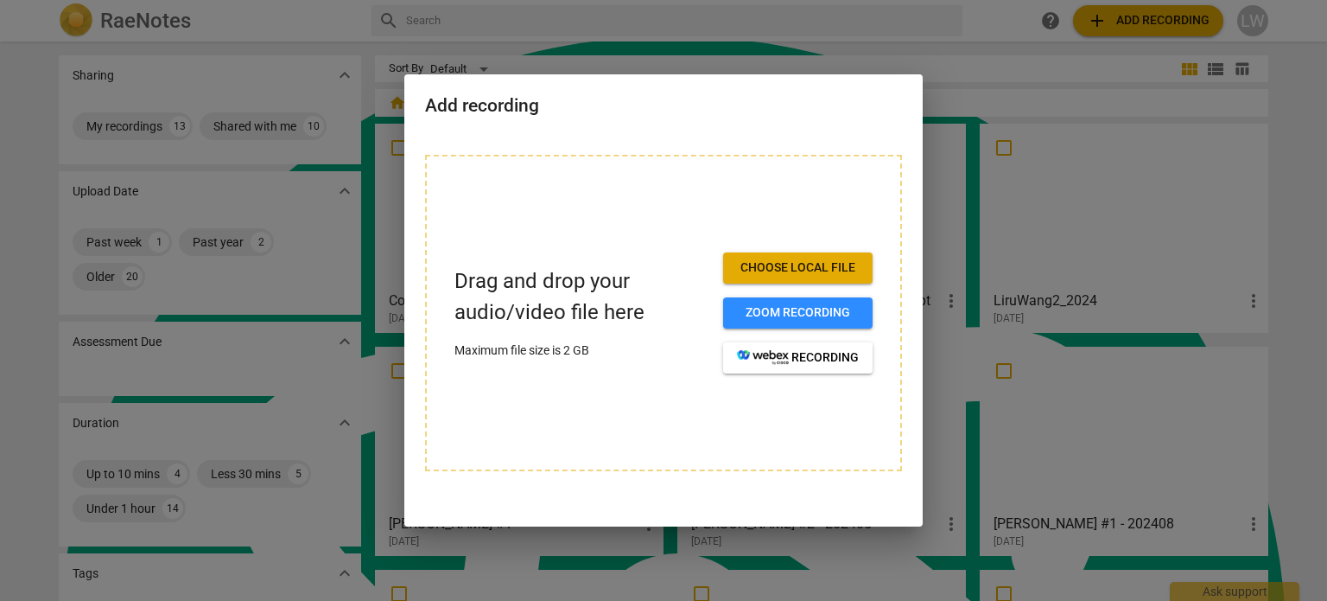
click at [963, 76] on div at bounding box center [663, 300] width 1327 height 601
drag, startPoint x: 791, startPoint y: 93, endPoint x: 774, endPoint y: 115, distance: 27.7
click at [774, 116] on div "Add recording" at bounding box center [663, 104] width 518 height 60
click at [957, 89] on div at bounding box center [663, 300] width 1327 height 601
click at [1322, 152] on div at bounding box center [663, 300] width 1327 height 601
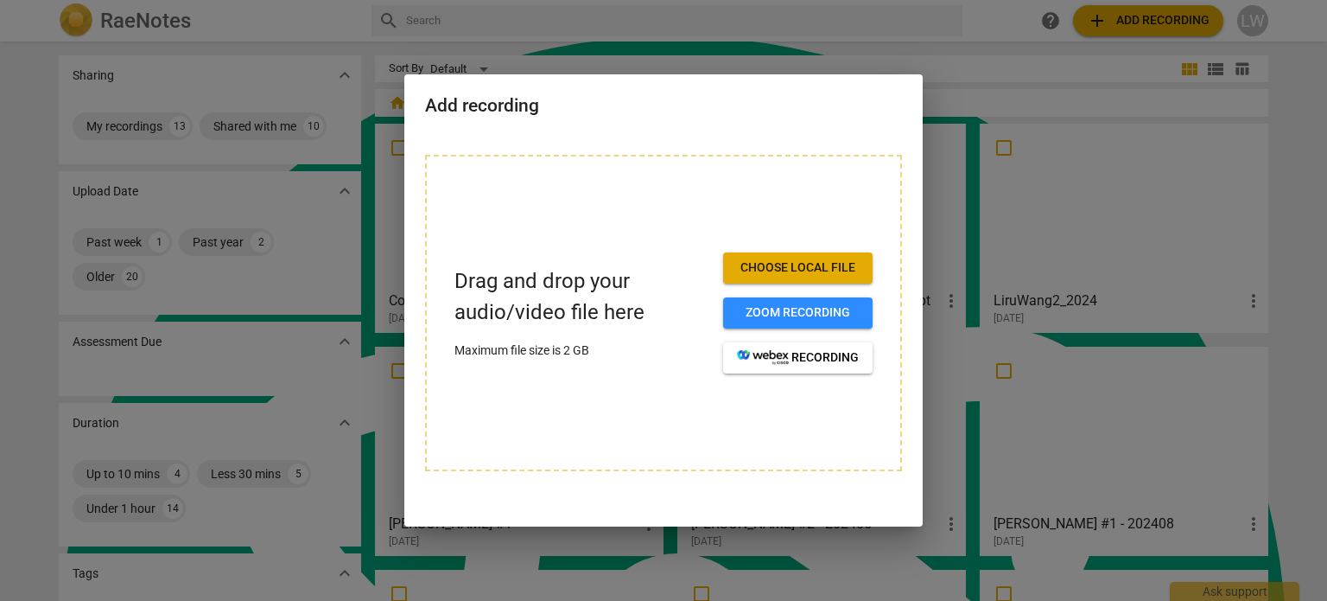
click at [969, 76] on div at bounding box center [663, 300] width 1327 height 601
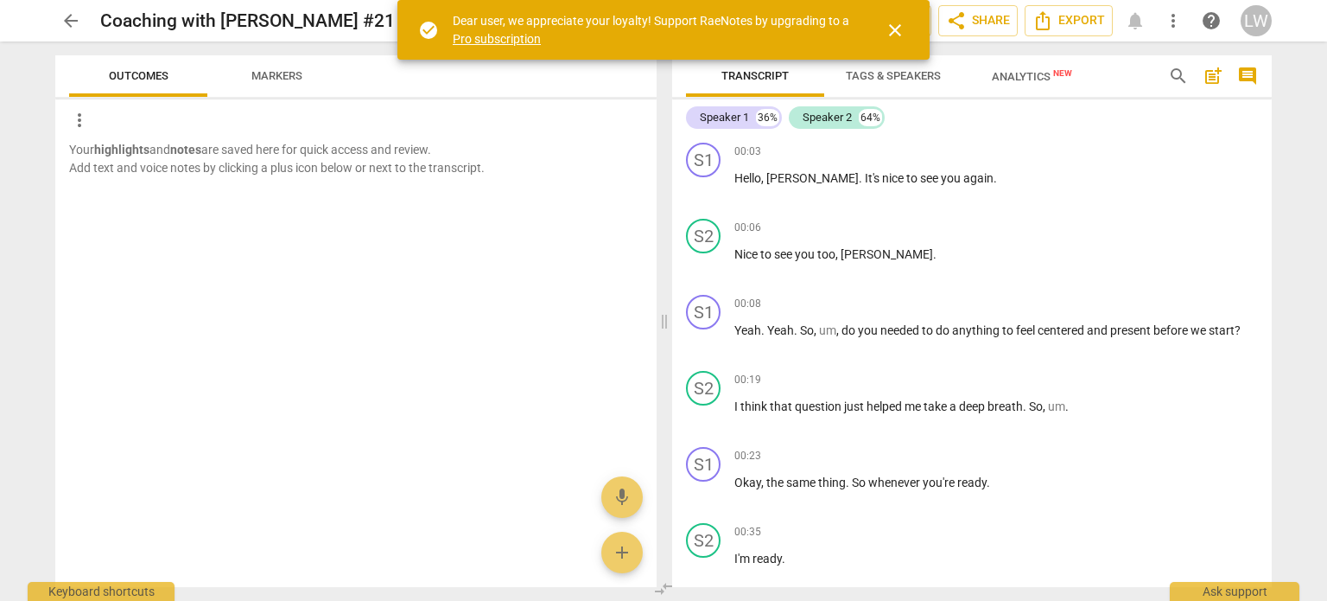
click at [137, 73] on span "Outcomes" at bounding box center [139, 75] width 60 height 13
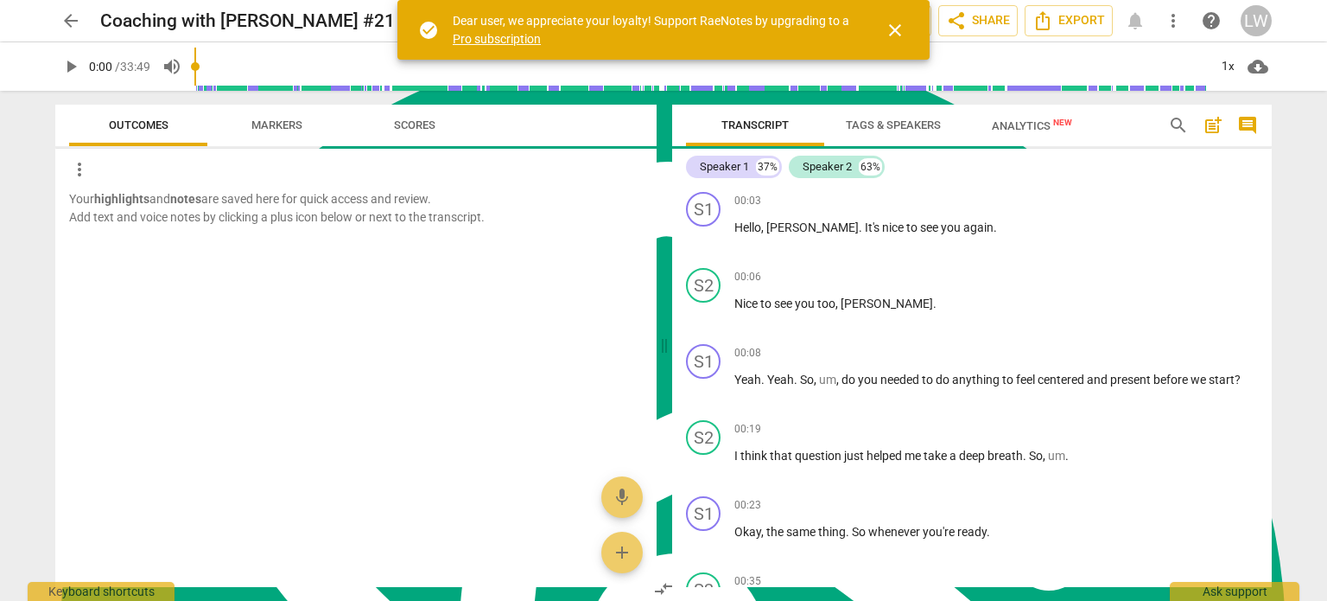
scroll to position [1592, 0]
click at [794, 226] on span "Jimmy" at bounding box center [812, 227] width 92 height 14
click at [933, 306] on span "." at bounding box center [934, 303] width 3 height 14
click at [876, 365] on div "00:08 + Add competency keyboard_arrow_right Yeah . Yeah . So , um , do you need…" at bounding box center [996, 375] width 524 height 62
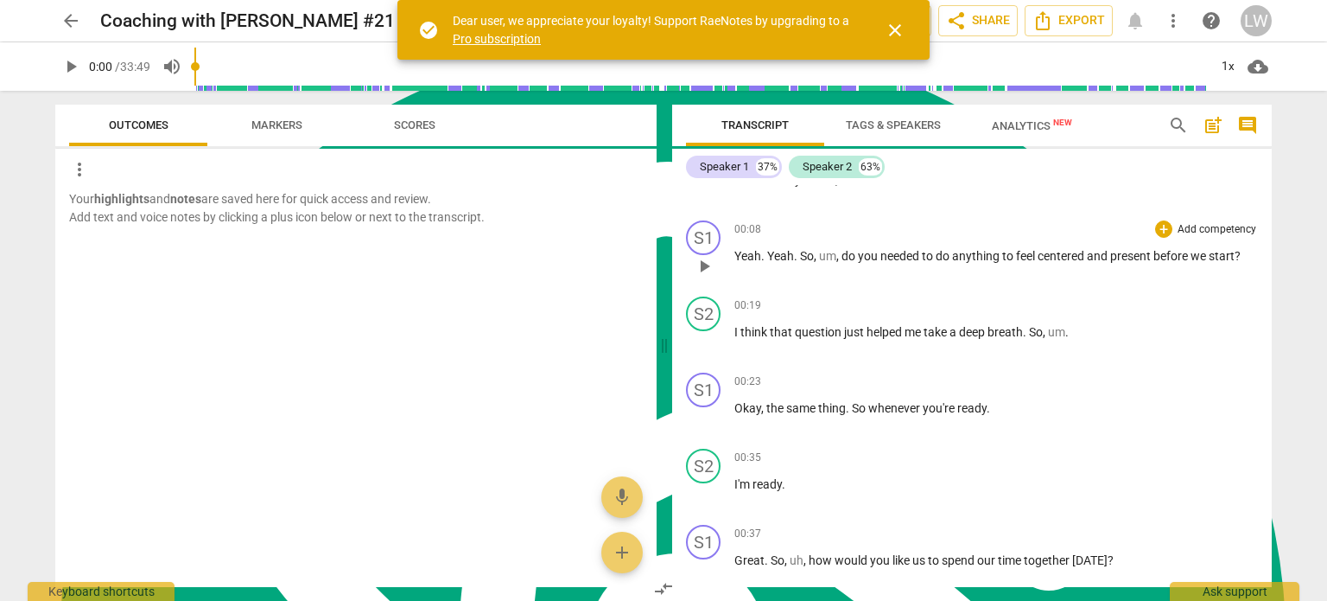
scroll to position [173, 0]
